Goal: Task Accomplishment & Management: Manage account settings

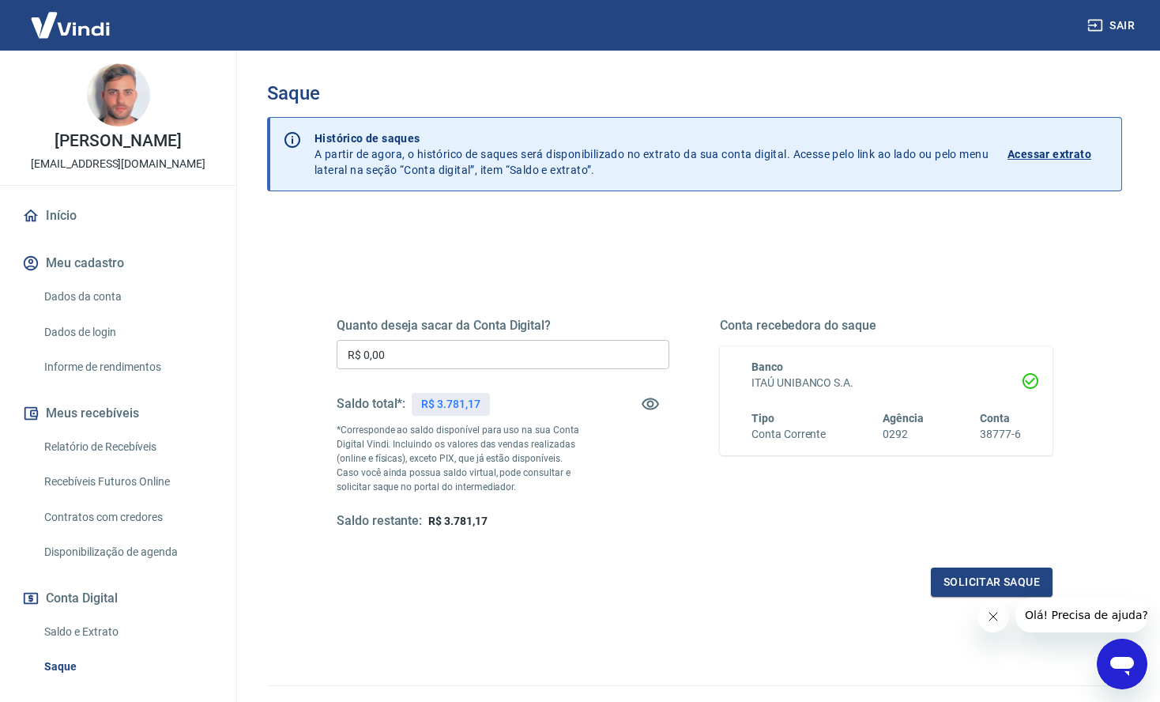
click at [465, 398] on p "R$ 3.781,17" at bounding box center [450, 404] width 58 height 17
click at [466, 398] on p "R$ 3.781,17" at bounding box center [450, 404] width 58 height 17
copy p "3.781,17"
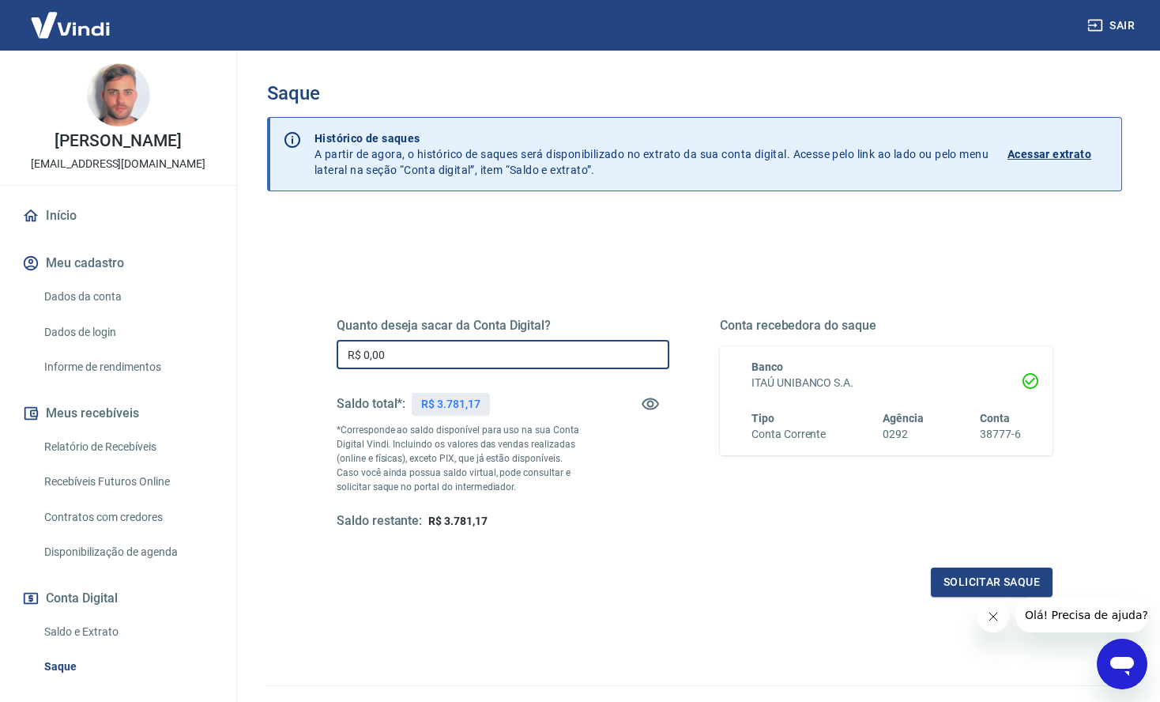
click at [428, 358] on input "R$ 0,00" at bounding box center [503, 354] width 333 height 29
click at [429, 360] on input "R$ 0,00" at bounding box center [503, 354] width 333 height 29
paste input "3.781,17"
type input "R$ 3.781,17"
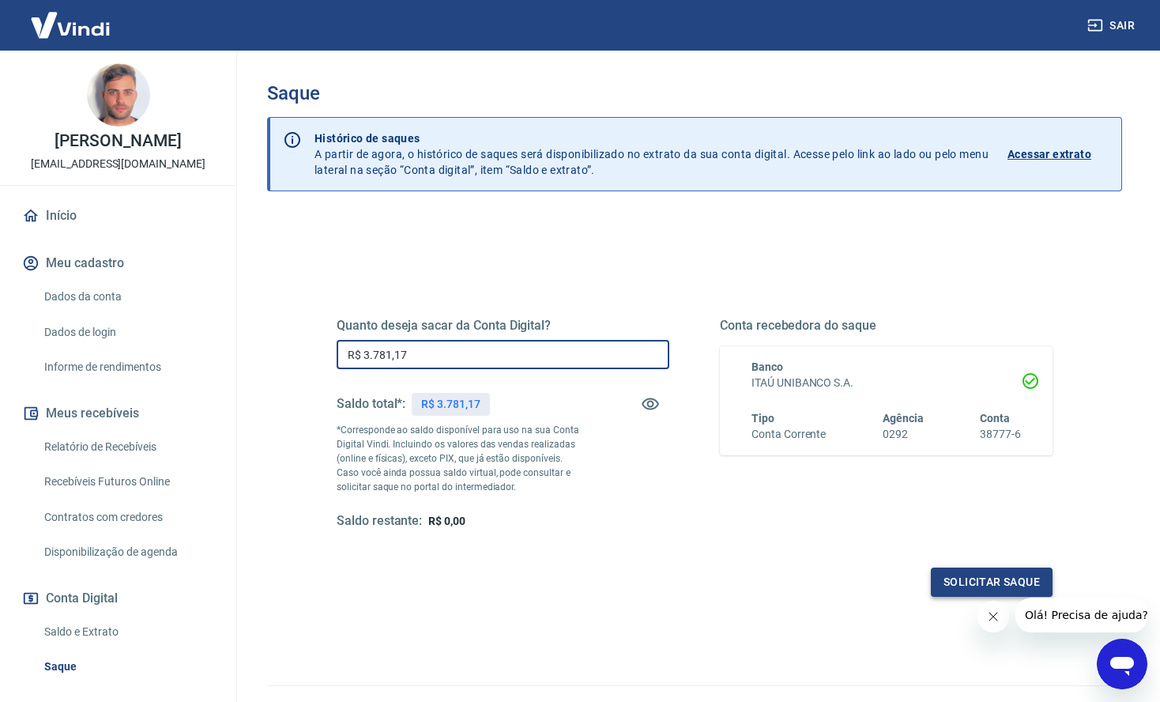
click at [960, 571] on button "Solicitar saque" at bounding box center [992, 582] width 122 height 29
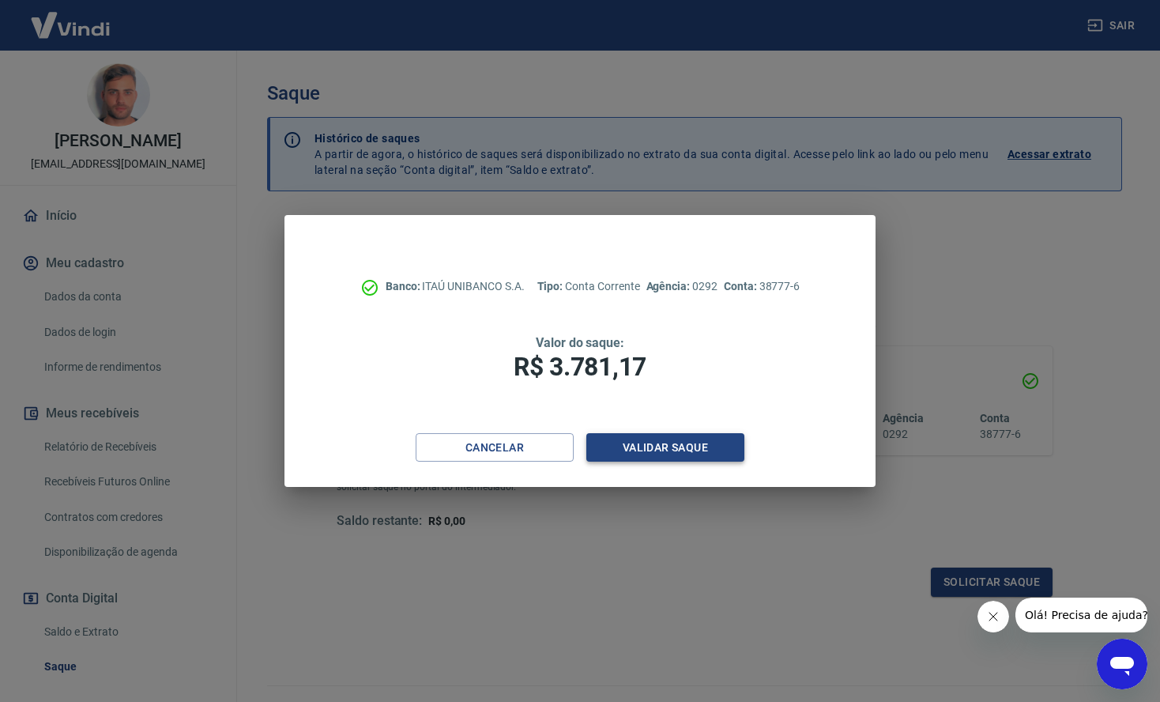
click at [657, 443] on button "Validar saque" at bounding box center [665, 447] width 158 height 29
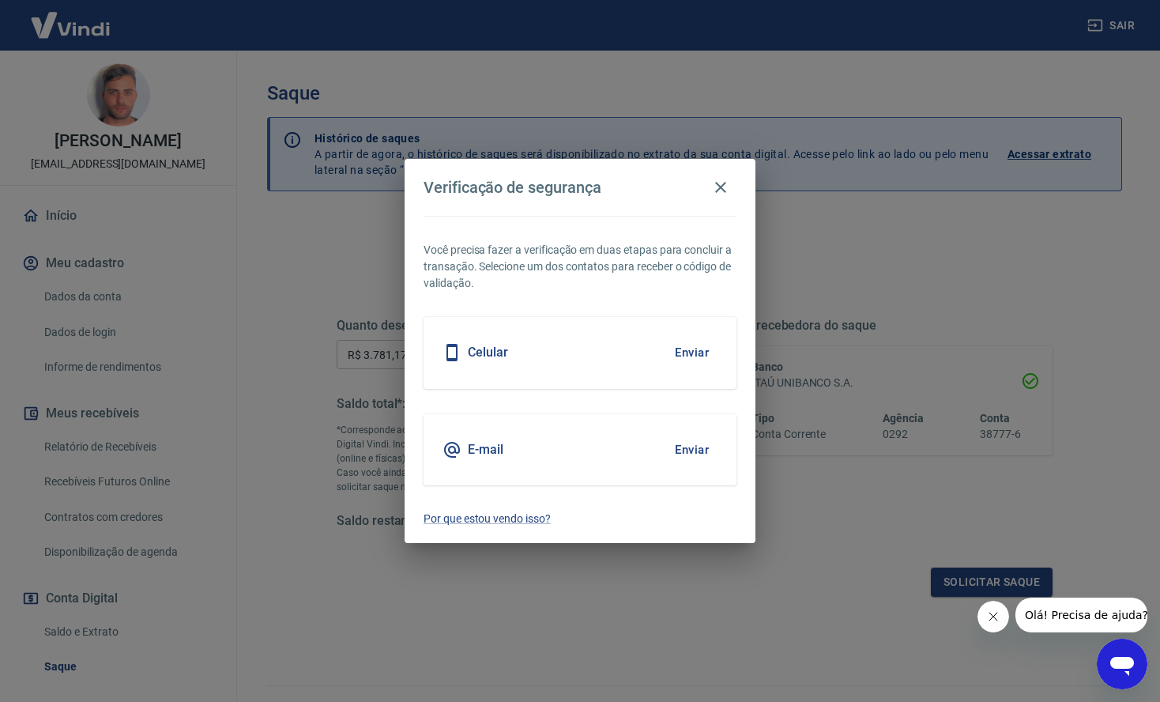
click at [692, 454] on button "Enviar" at bounding box center [691, 449] width 51 height 33
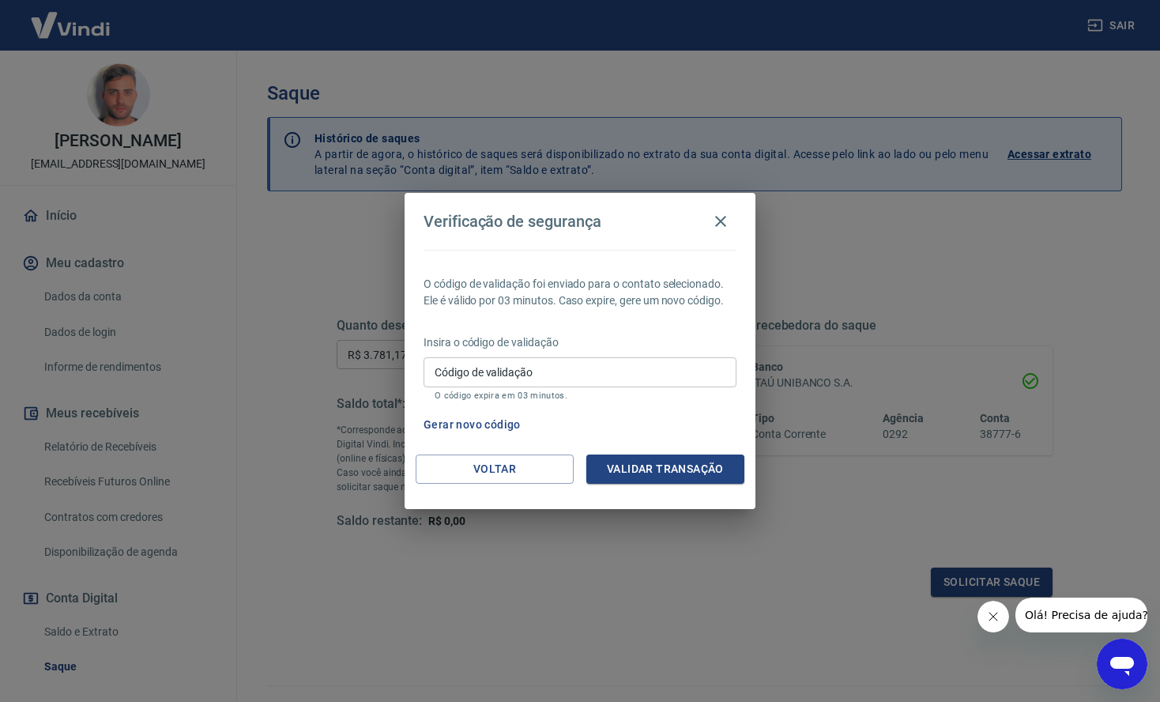
click at [580, 370] on input "Código de validação" at bounding box center [580, 371] width 313 height 29
type input "701723"
click at [699, 483] on div "Voltar Validar transação" at bounding box center [580, 481] width 351 height 55
click at [706, 473] on button "Validar transação" at bounding box center [665, 468] width 158 height 29
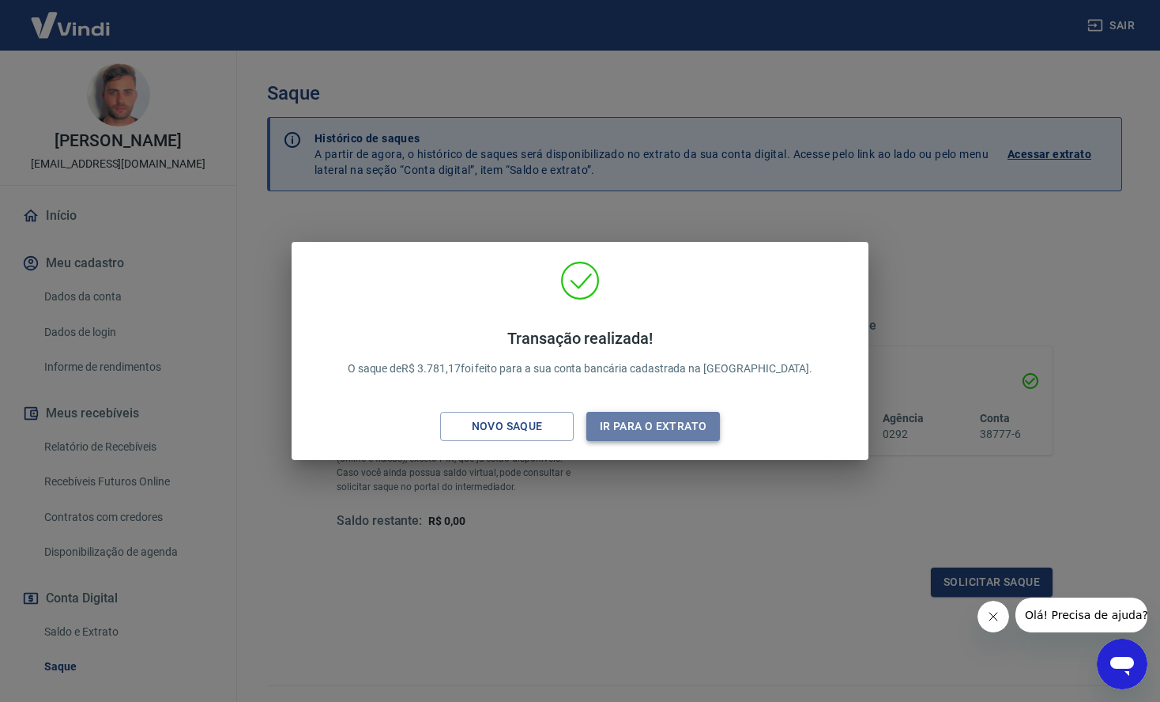
click at [664, 430] on button "Ir para o extrato" at bounding box center [653, 426] width 134 height 29
